Goal: Book appointment/travel/reservation

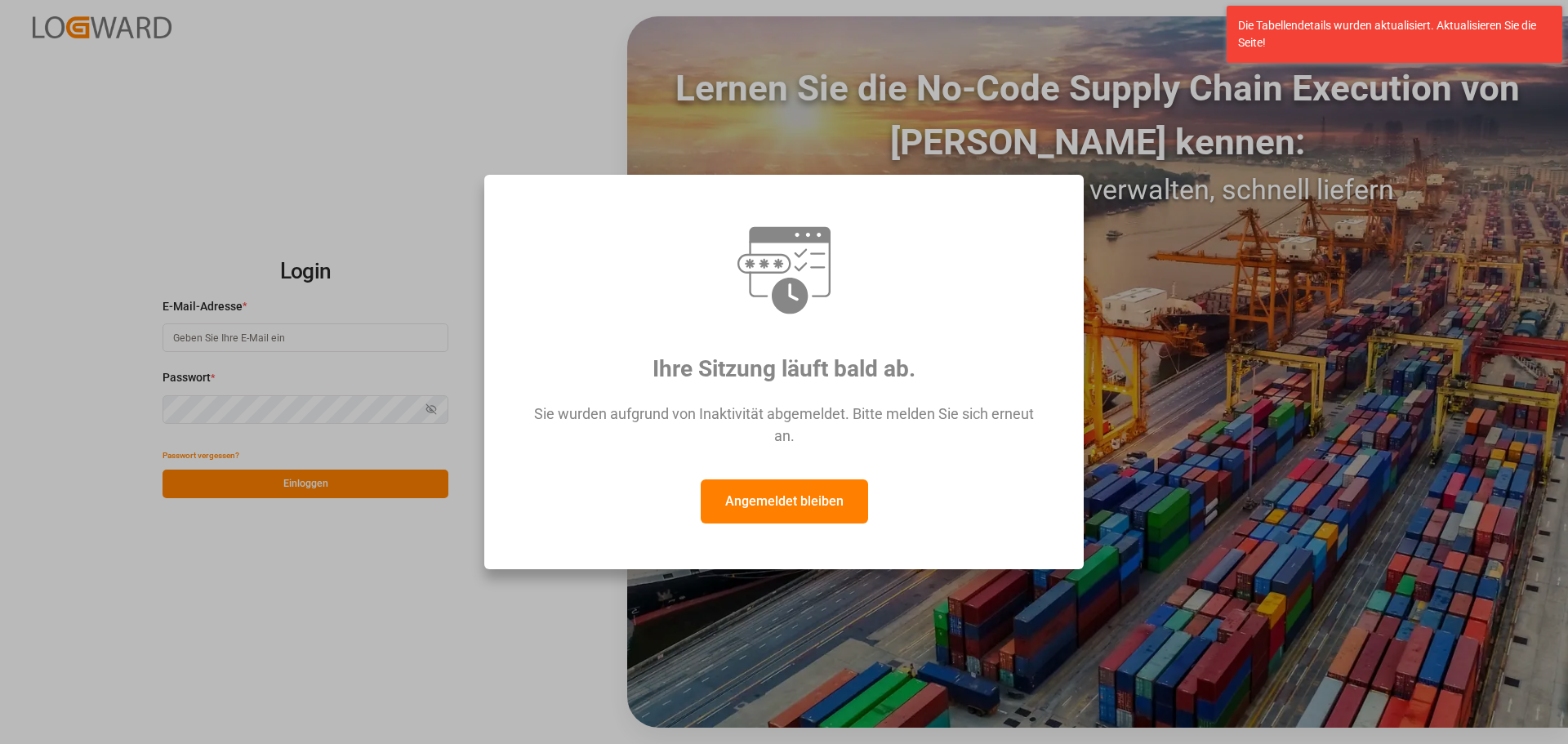
click at [800, 502] on font "Angemeldet bleiben" at bounding box center [785, 501] width 119 height 15
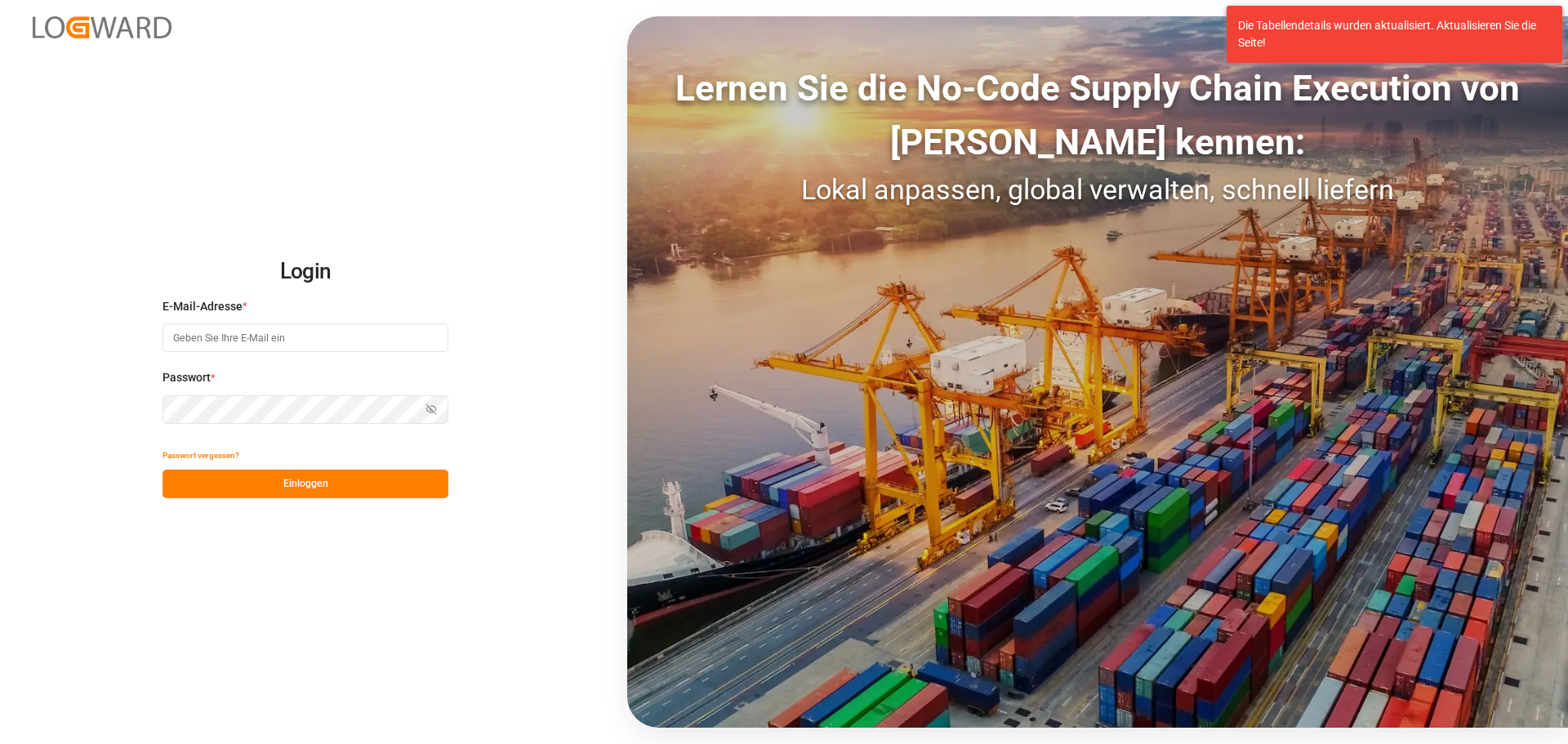
click at [221, 338] on input at bounding box center [305, 338] width 286 height 29
type input "[PERSON_NAME][EMAIL_ADDRESS][DOMAIN_NAME]"
click at [275, 484] on button "Einloggen" at bounding box center [305, 484] width 286 height 29
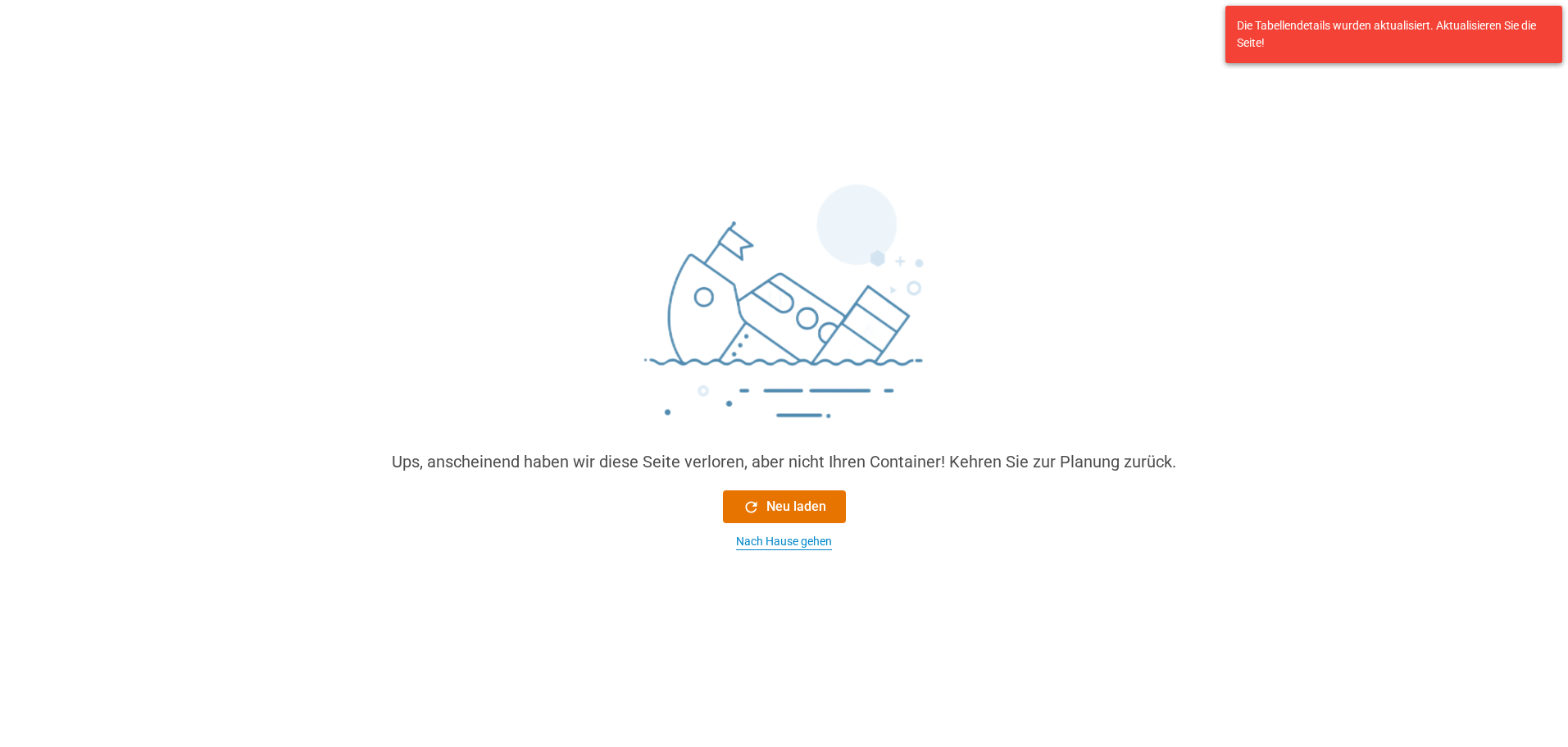
click at [783, 536] on font "Nach Hause gehen" at bounding box center [784, 542] width 96 height 13
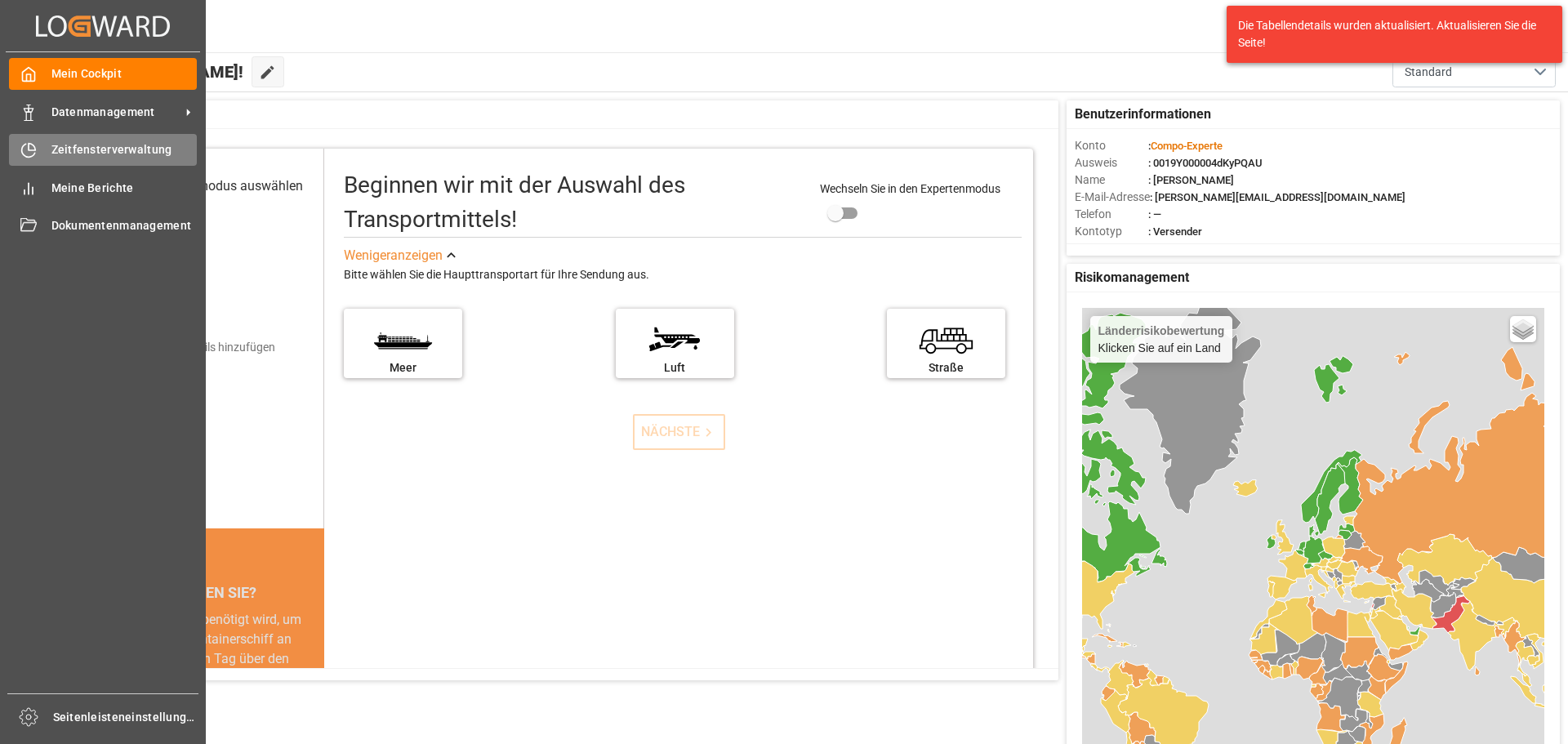
click at [102, 144] on font "Zeitfensterverwaltung" at bounding box center [112, 149] width 120 height 13
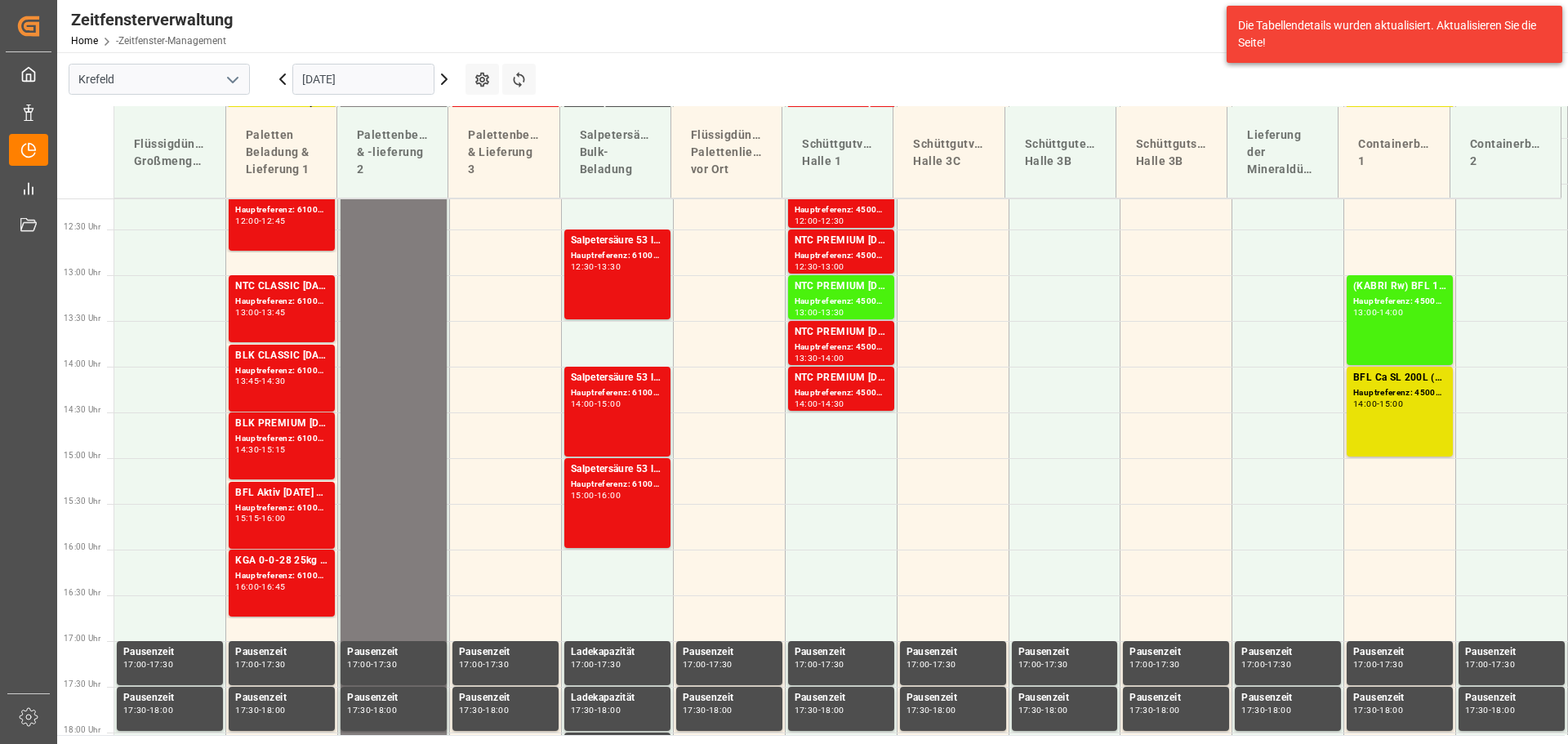
scroll to position [1139, 0]
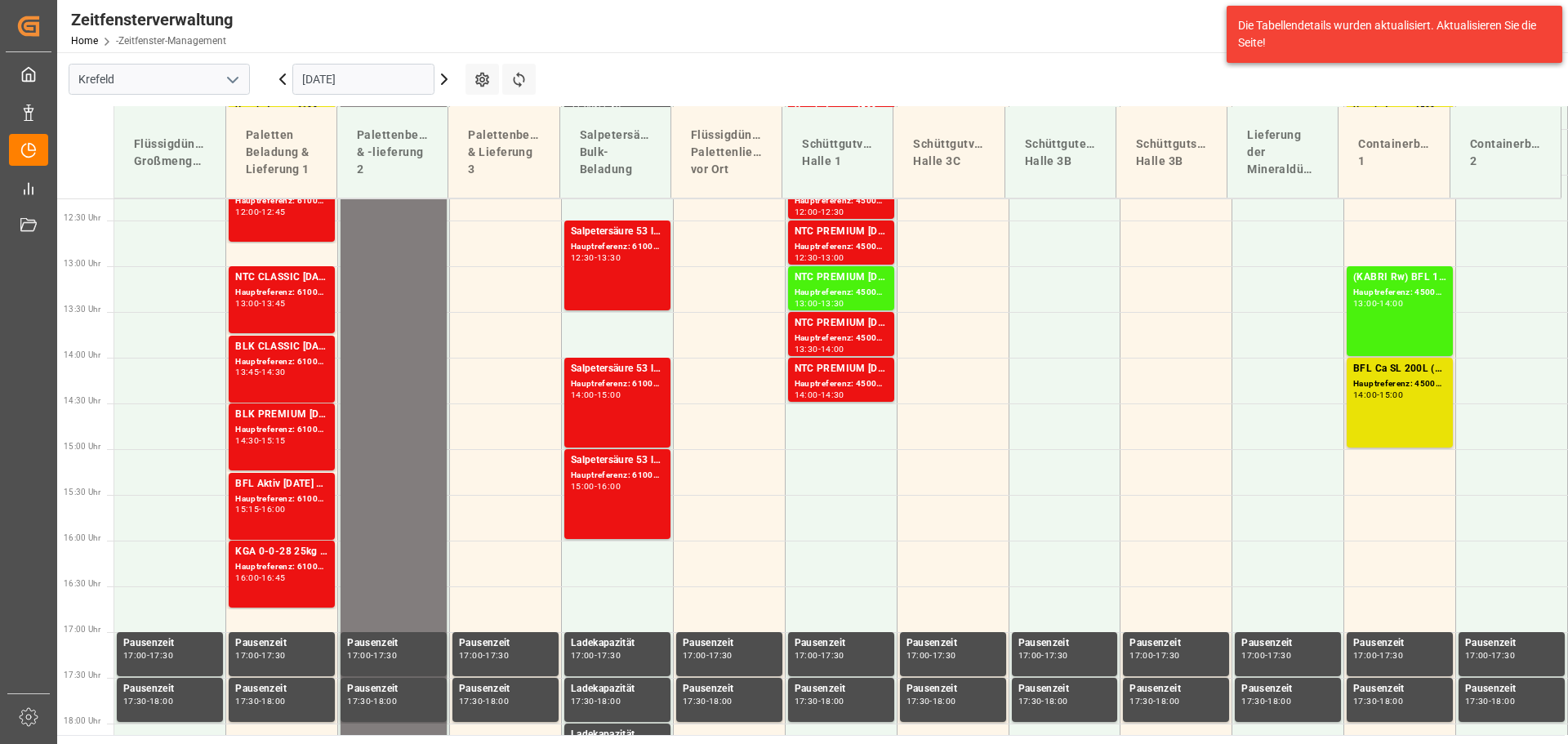
click at [391, 82] on input "[DATE]" at bounding box center [363, 79] width 142 height 31
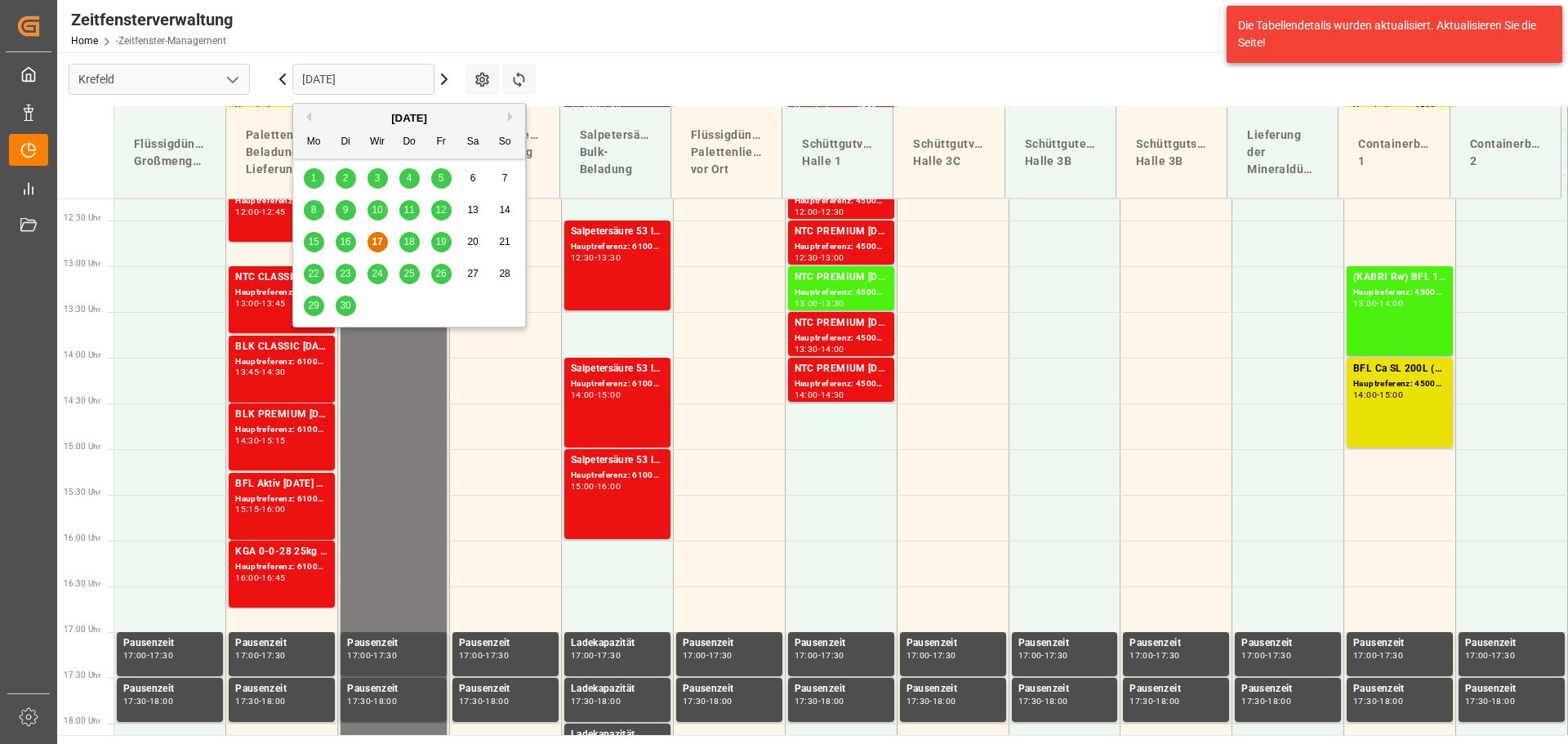
click at [435, 237] on font "19" at bounding box center [440, 242] width 11 height 11
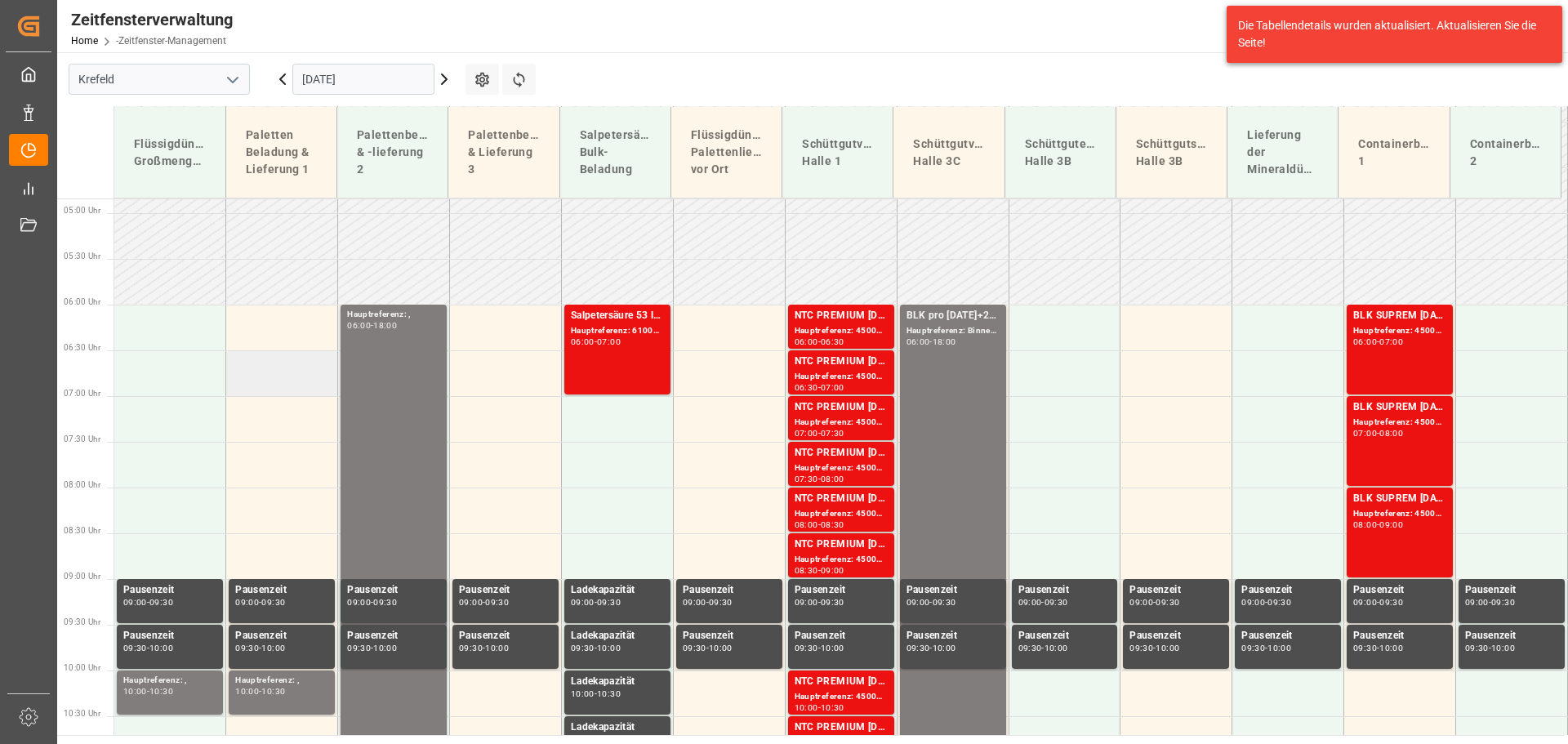
scroll to position [485, 0]
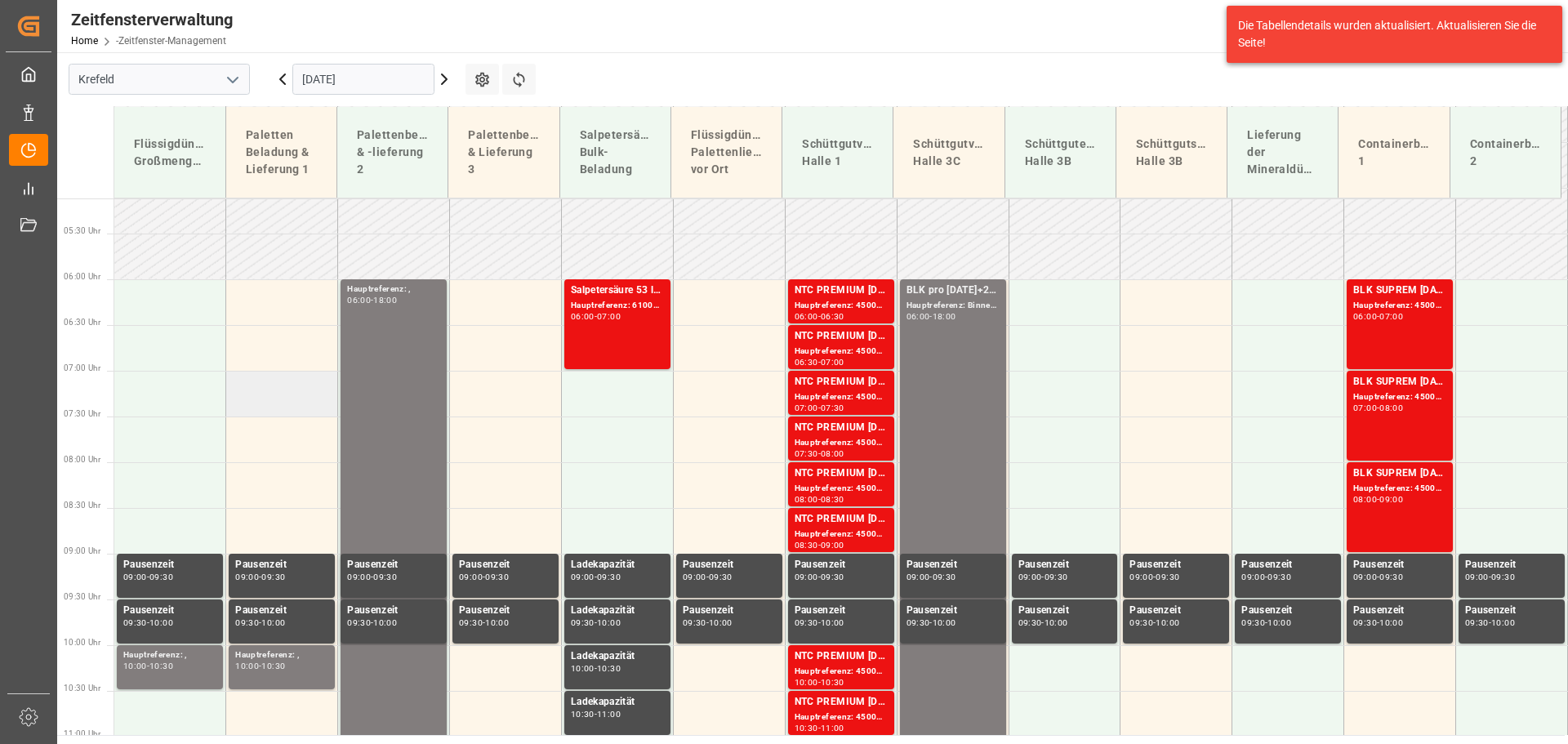
click at [294, 401] on td at bounding box center [282, 394] width 112 height 46
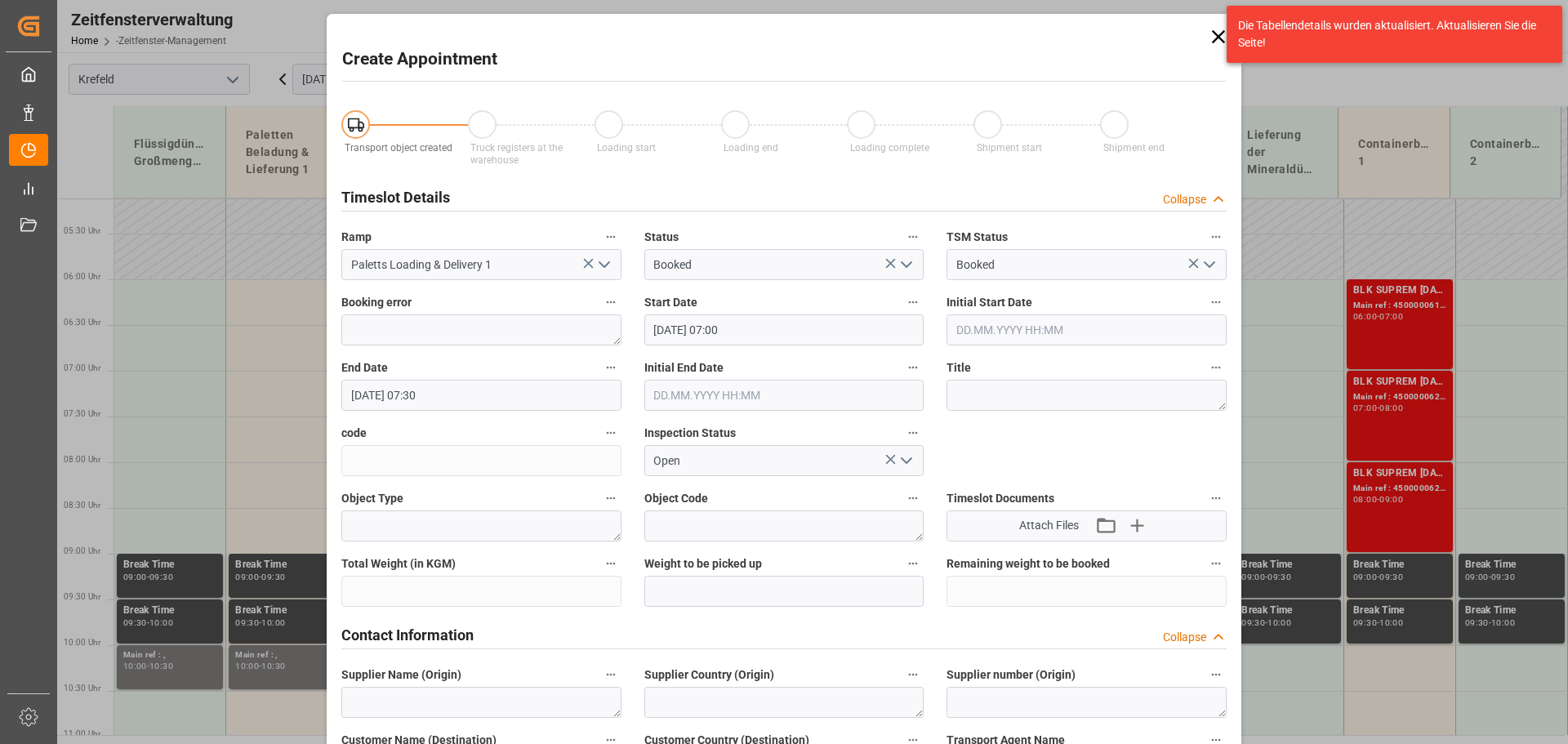
type input "[DATE] 07:00"
type input "[DATE] 07:30"
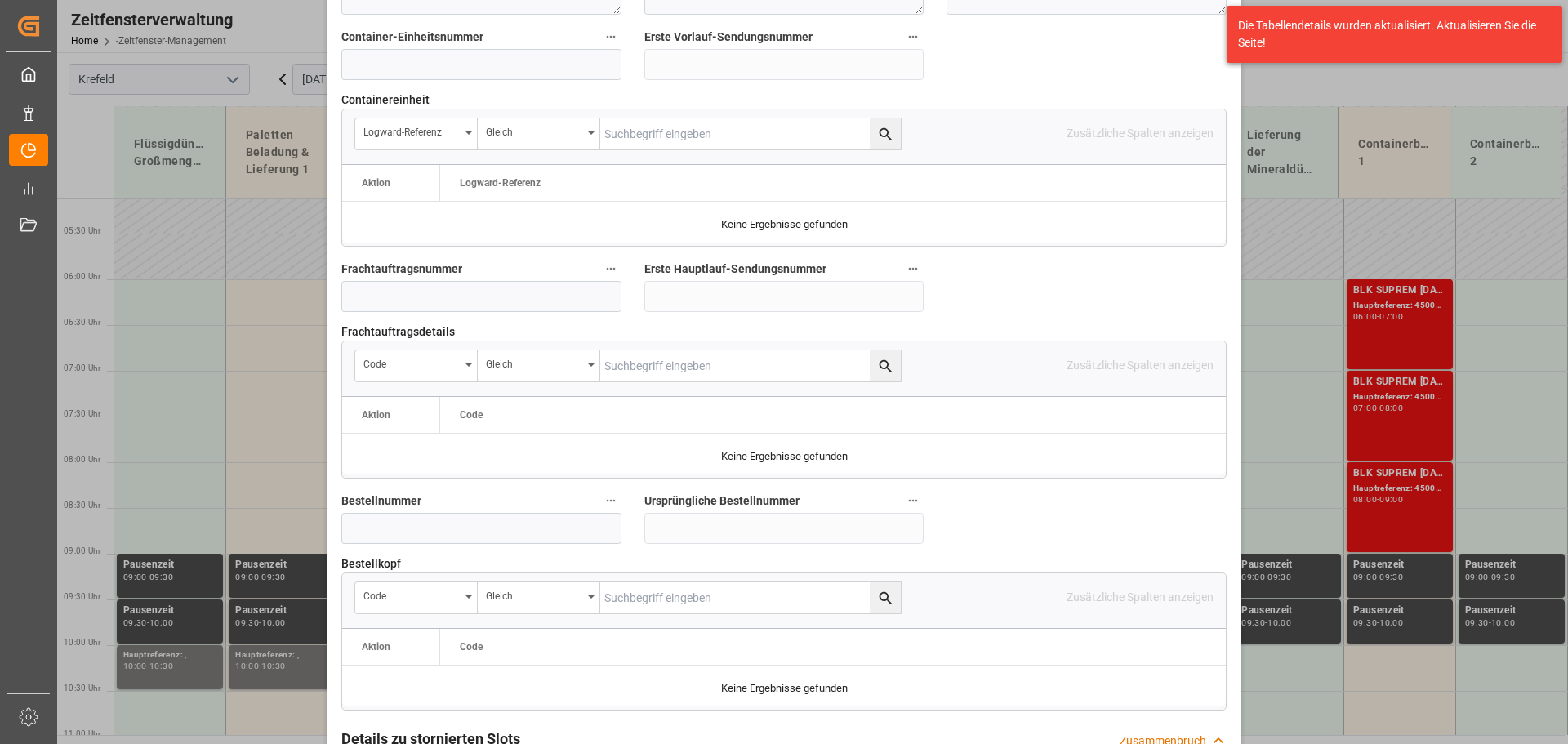
scroll to position [1389, 0]
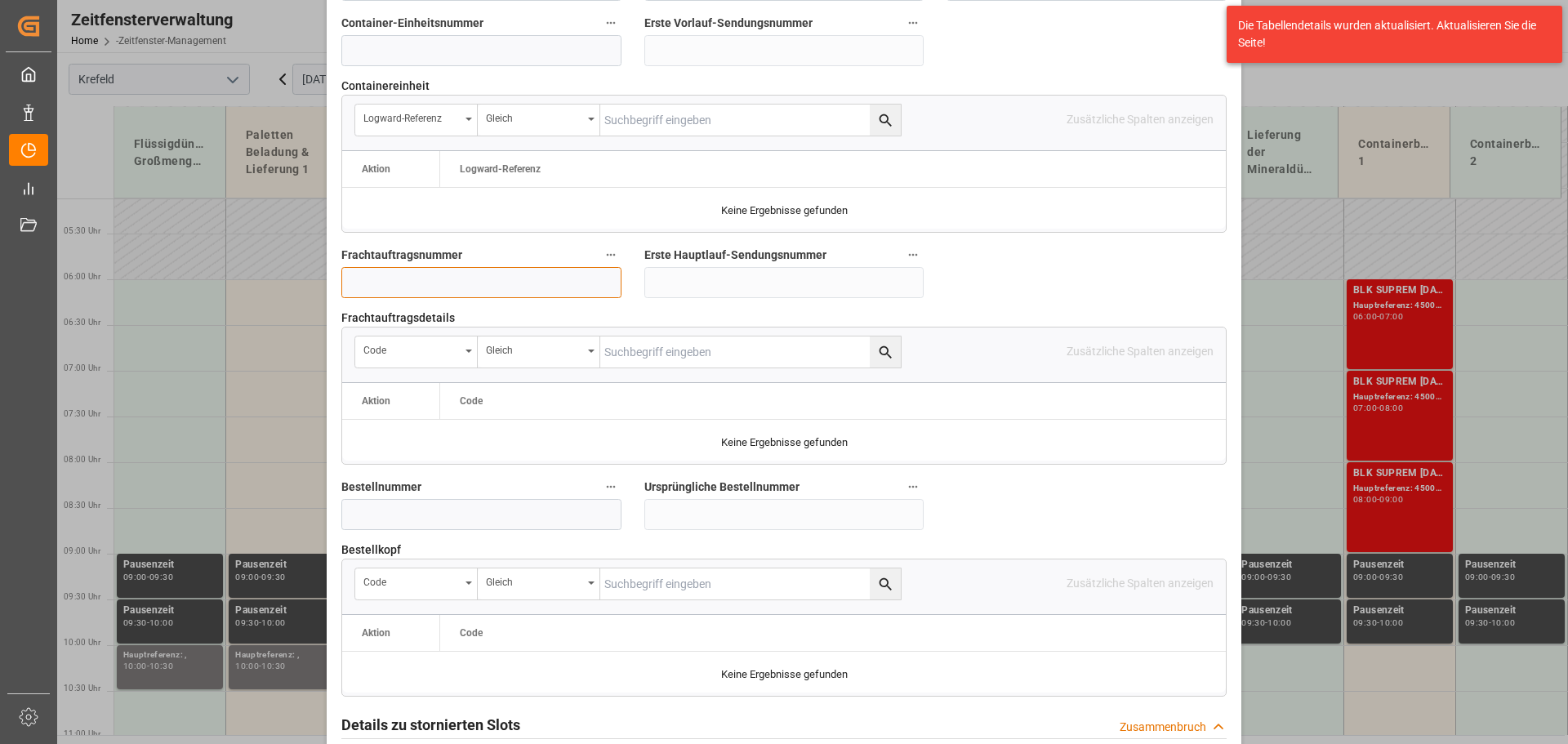
click at [390, 271] on input at bounding box center [481, 282] width 280 height 31
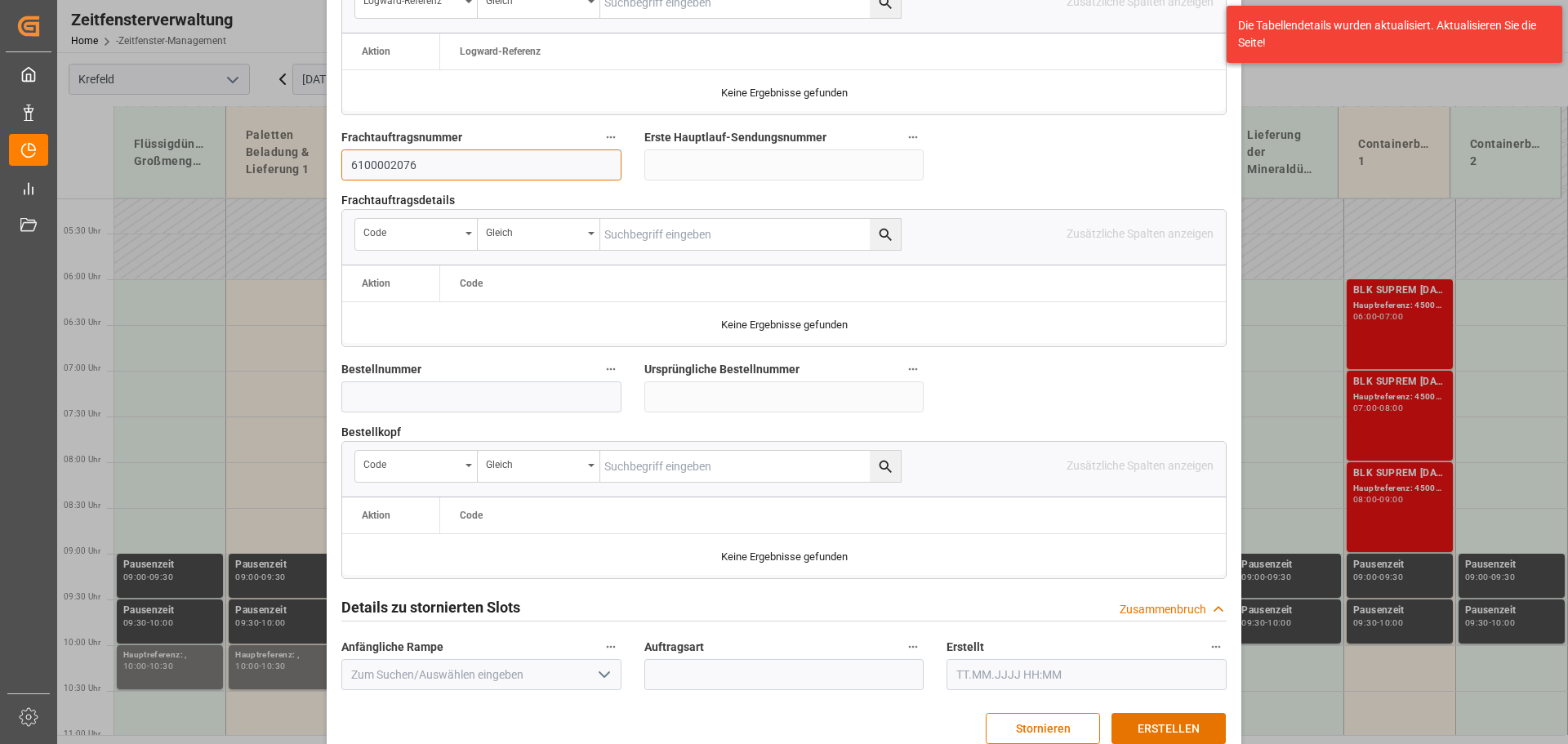
scroll to position [1522, 0]
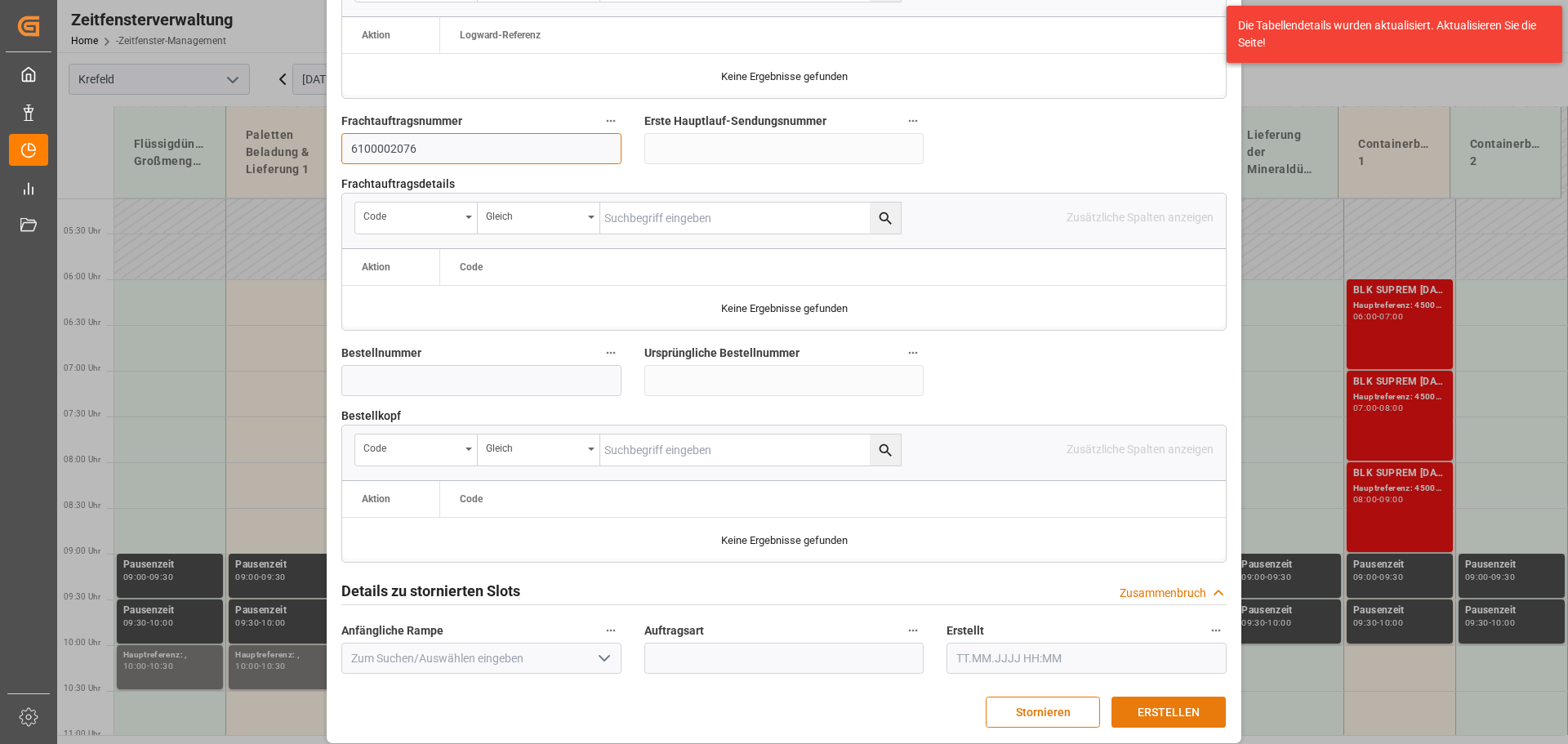
type input "6100002076"
click at [1170, 697] on button "ERSTELLEN" at bounding box center [1169, 712] width 115 height 31
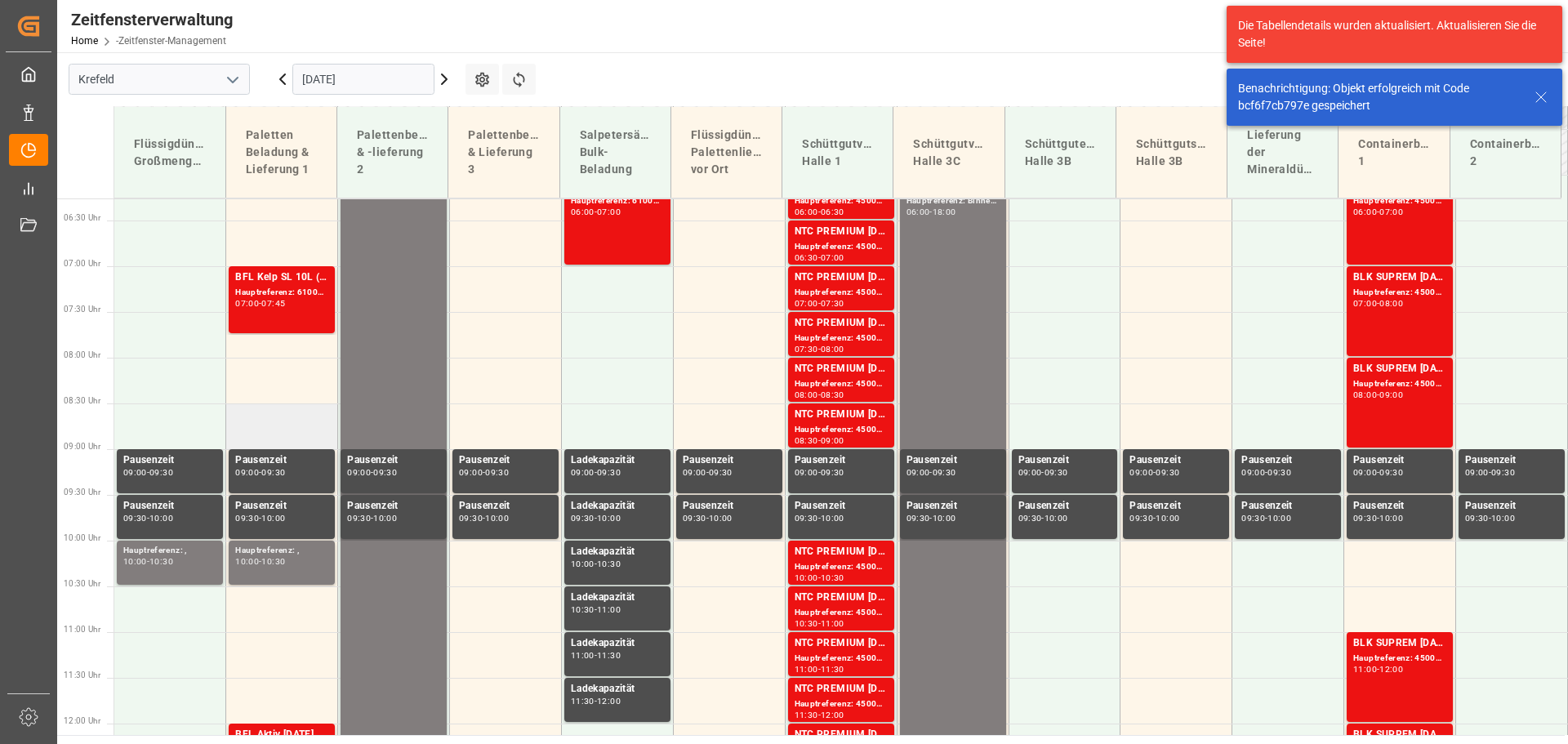
scroll to position [508, 0]
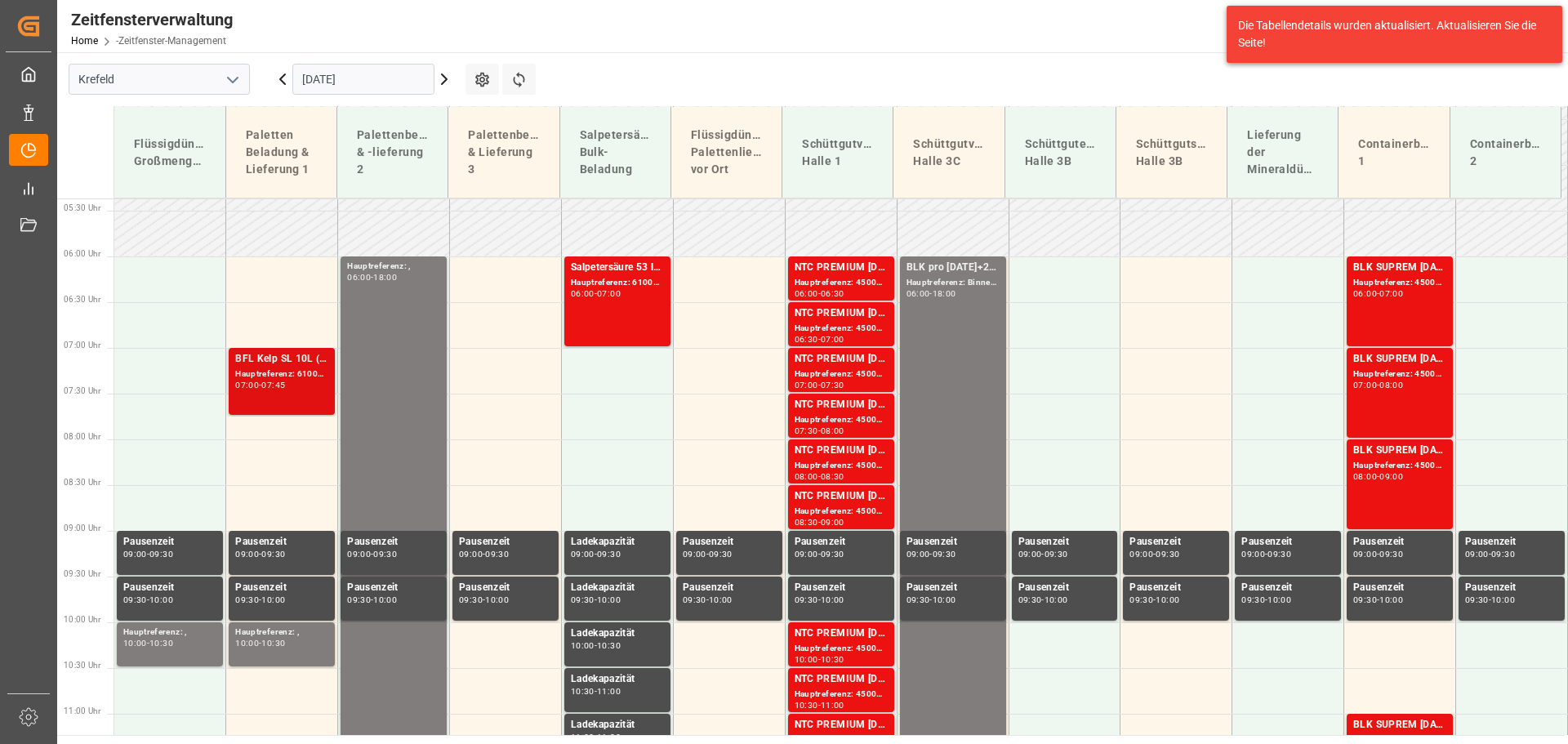
click at [266, 364] on div "BFL Kelp SL 10L (x60) EN,ITBC PLUS [DATE] 9M 25kg (x42) INTBC PLUS [DATE] 6M 25…" at bounding box center [281, 359] width 93 height 16
click at [345, 77] on input "[DATE]" at bounding box center [363, 79] width 142 height 31
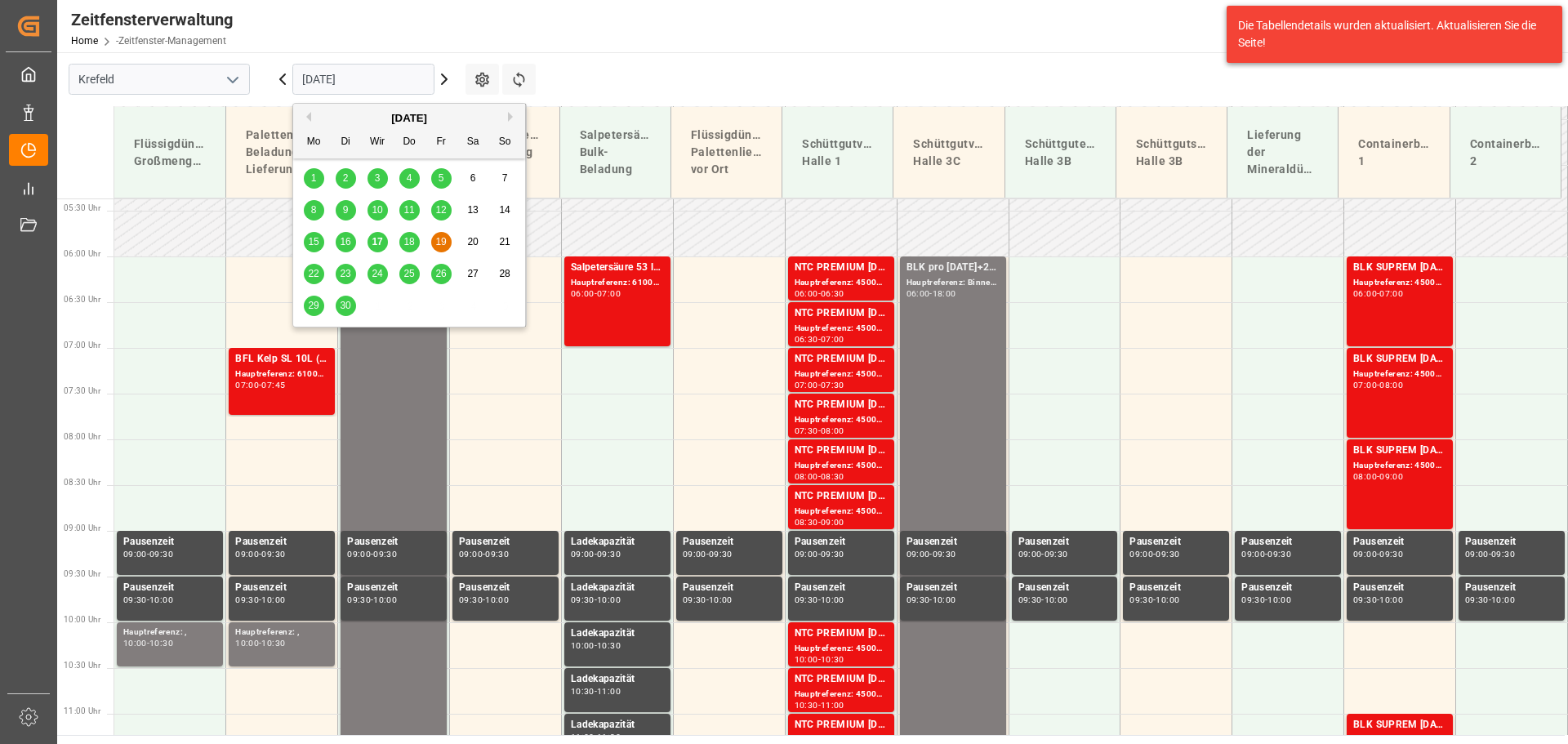
click at [374, 239] on font "17" at bounding box center [377, 242] width 11 height 11
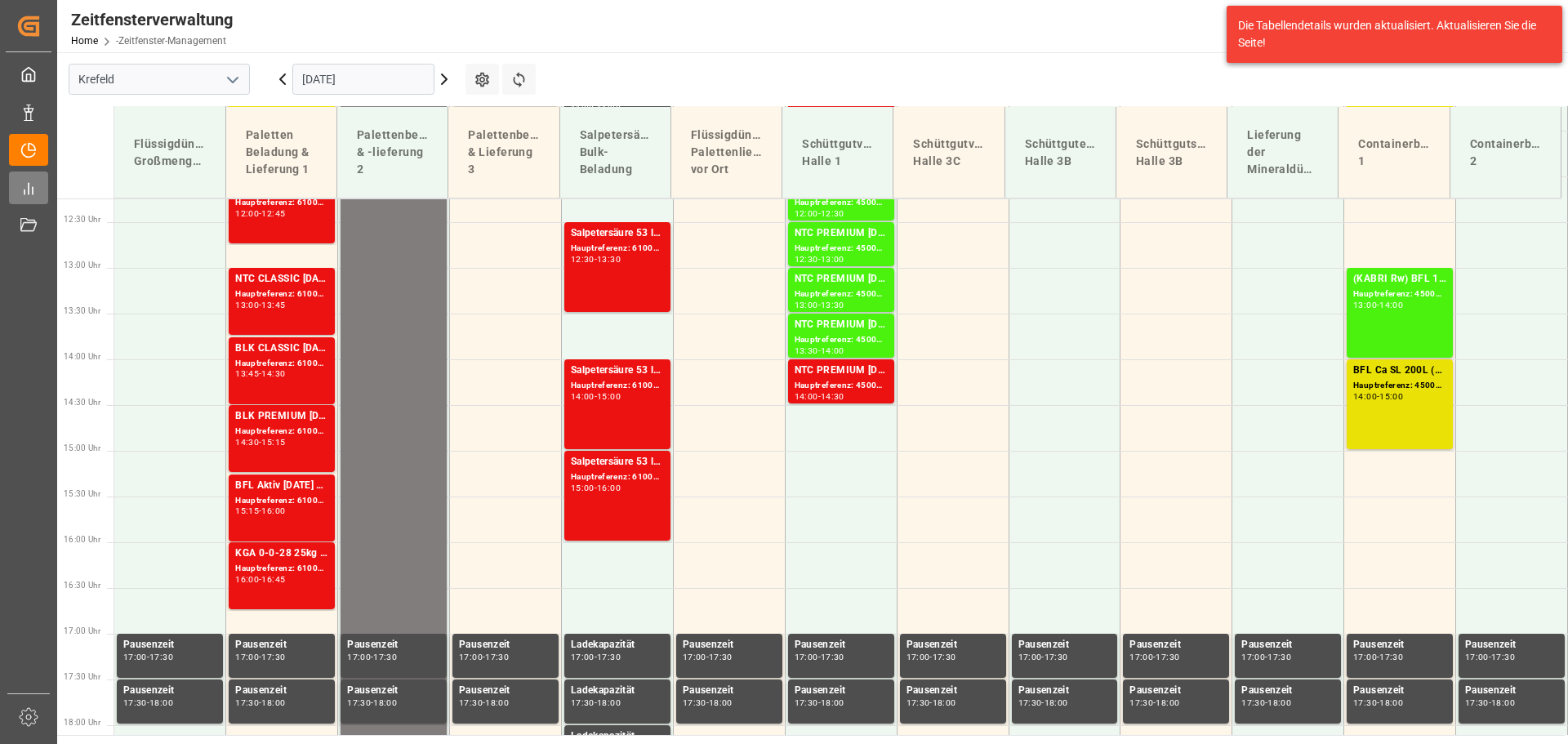
scroll to position [1139, 0]
